Goal: Find contact information: Find contact information

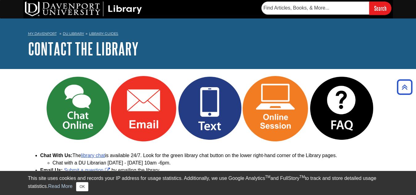
scroll to position [292, 0]
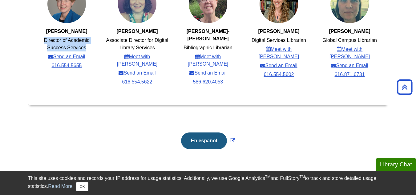
drag, startPoint x: 89, startPoint y: 46, endPoint x: 46, endPoint y: 42, distance: 43.9
click at [46, 42] on li "Director of Academic Success Services" at bounding box center [66, 44] width 63 height 15
copy li "Director of Academic Success Services"
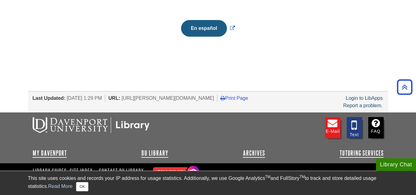
scroll to position [253, 0]
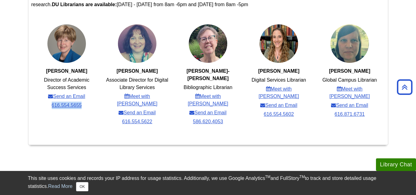
drag, startPoint x: 93, startPoint y: 107, endPoint x: 50, endPoint y: 107, distance: 43.7
click at [50, 107] on ul "[PERSON_NAME] Director of Academic Success Services Send an Email 616.554.5655" at bounding box center [66, 67] width 70 height 86
copy link "616.554.5655"
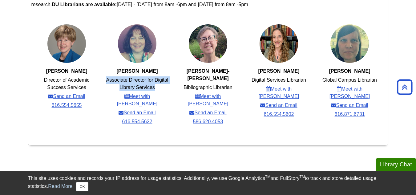
drag, startPoint x: 159, startPoint y: 86, endPoint x: 103, endPoint y: 79, distance: 56.2
click at [103, 79] on ul "[PERSON_NAME] Associate Director for Digital Library Services Meet with [PERSON…" at bounding box center [137, 75] width 71 height 103
copy li "Associate Director for Digital Library Services"
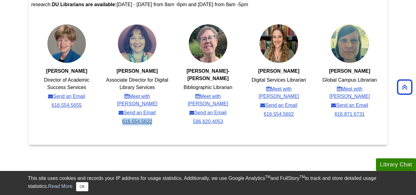
drag, startPoint x: 157, startPoint y: 114, endPoint x: 124, endPoint y: 117, distance: 33.7
click at [124, 117] on ul "[PERSON_NAME] Associate Director for Digital Library Services Meet with [PERSON…" at bounding box center [137, 75] width 71 height 103
copy link "616.554.5622"
drag, startPoint x: 376, startPoint y: 79, endPoint x: 323, endPoint y: 83, distance: 53.1
click at [323, 83] on li "Global Campus Librarian" at bounding box center [350, 79] width 55 height 7
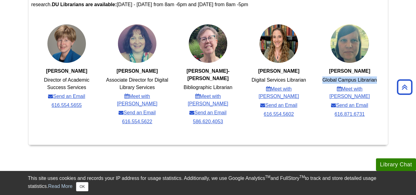
copy li "Global Campus Librarian"
drag, startPoint x: 370, startPoint y: 107, endPoint x: 334, endPoint y: 109, distance: 35.8
click at [334, 109] on ul "[PERSON_NAME] Global Campus Librarian Meet with [PERSON_NAME] an Email 616.871.…" at bounding box center [349, 71] width 71 height 95
copy link "616.871.6731"
